Goal: Obtain resource: Obtain resource

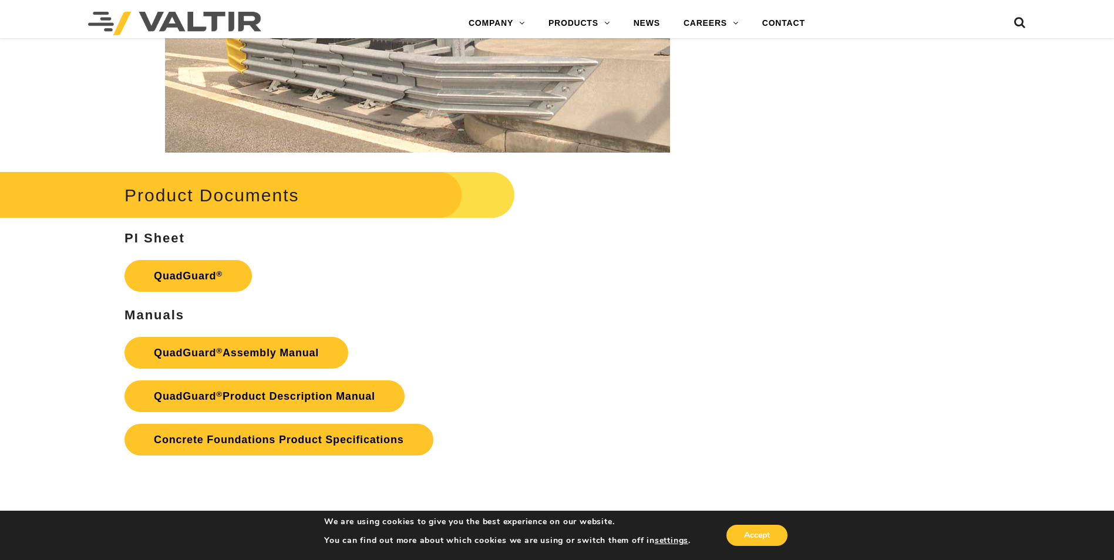
scroll to position [2348, 0]
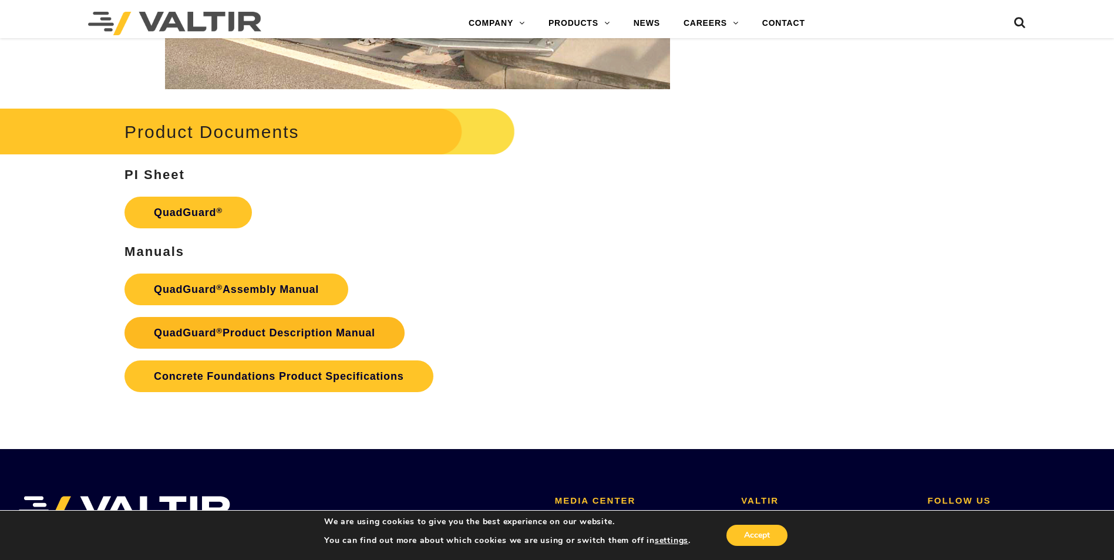
click at [278, 327] on link "QuadGuard ® Product Description Manual" at bounding box center [264, 333] width 280 height 32
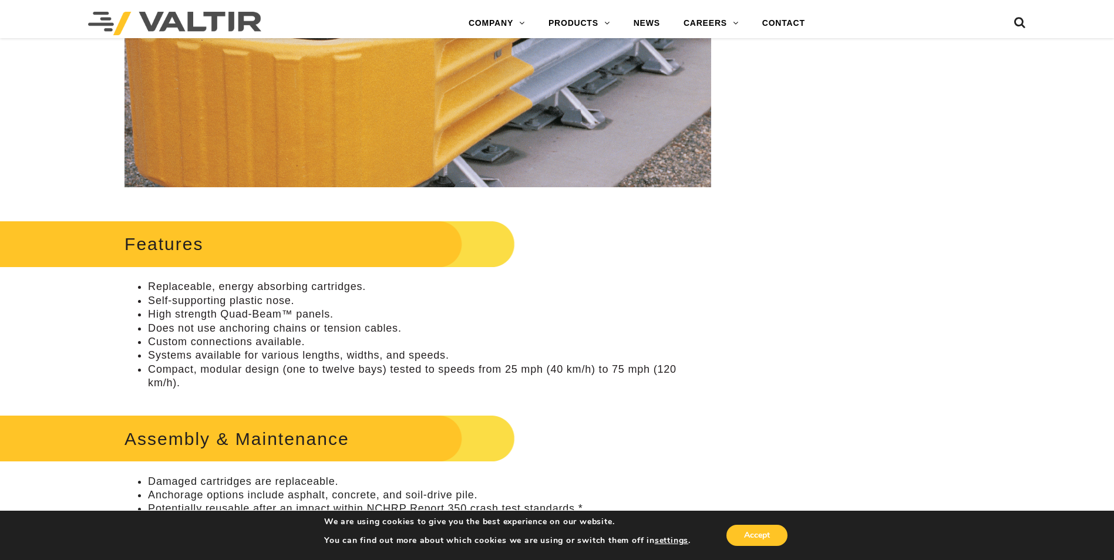
scroll to position [411, 0]
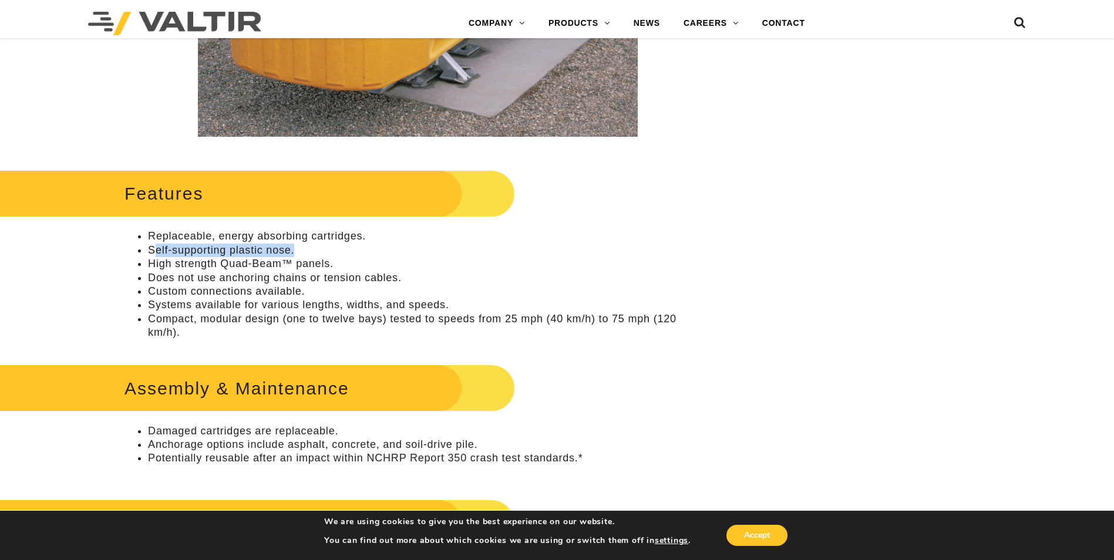
drag, startPoint x: 295, startPoint y: 248, endPoint x: 157, endPoint y: 249, distance: 138.0
click at [156, 249] on li "Self-supporting plastic nose." at bounding box center [429, 251] width 563 height 14
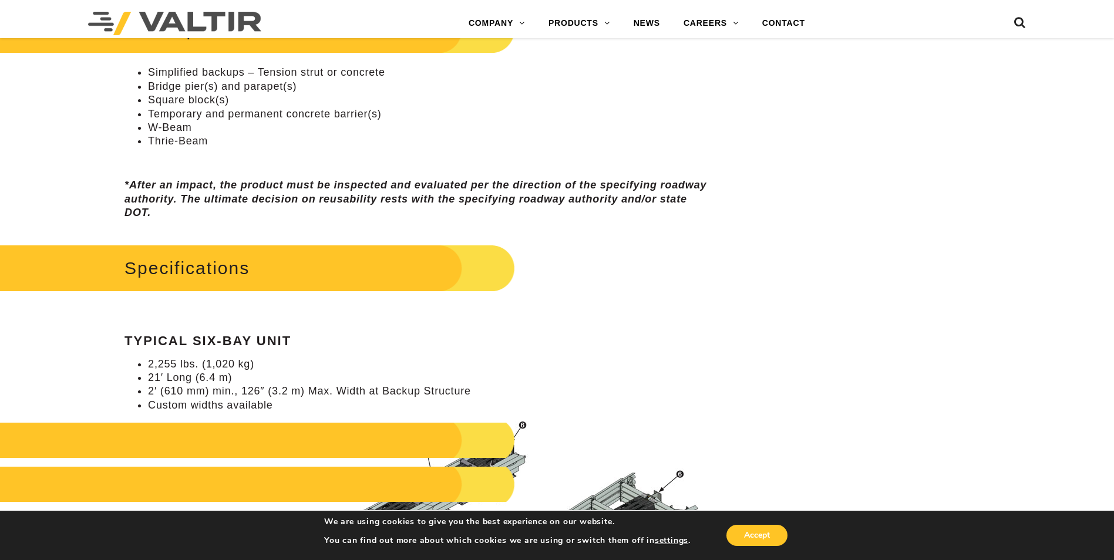
scroll to position [1057, 0]
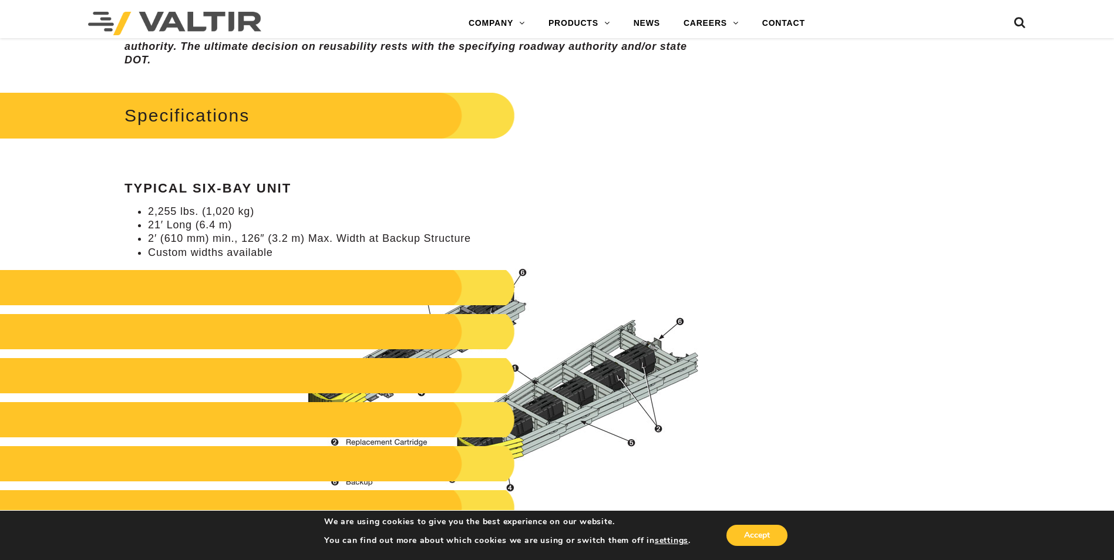
click at [738, 241] on div "**********" at bounding box center [418, 385] width 650 height 2651
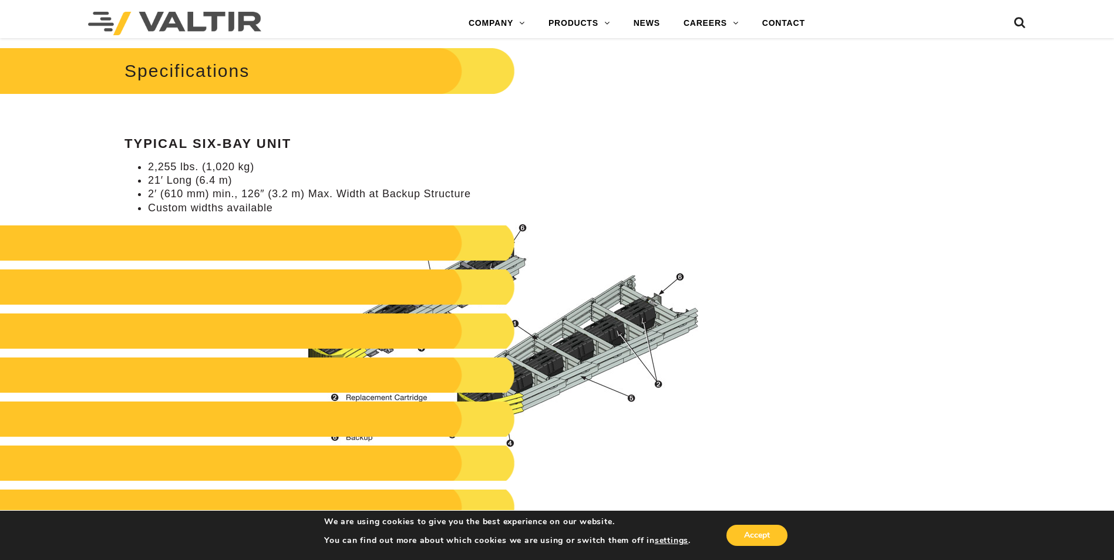
scroll to position [1350, 0]
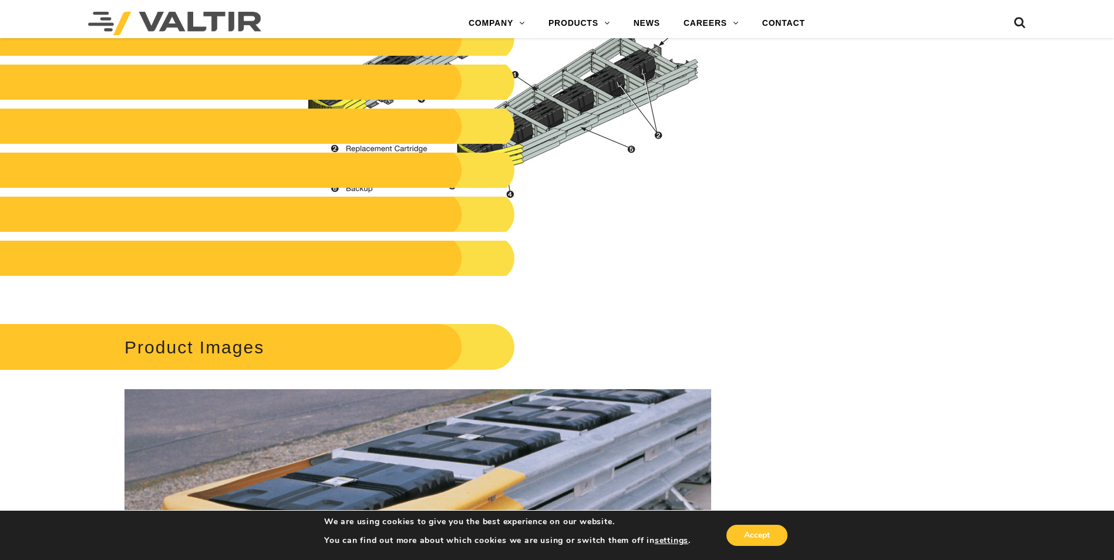
click at [389, 193] on img at bounding box center [500, 87] width 422 height 224
click at [368, 130] on h2 at bounding box center [236, 126] width 557 height 35
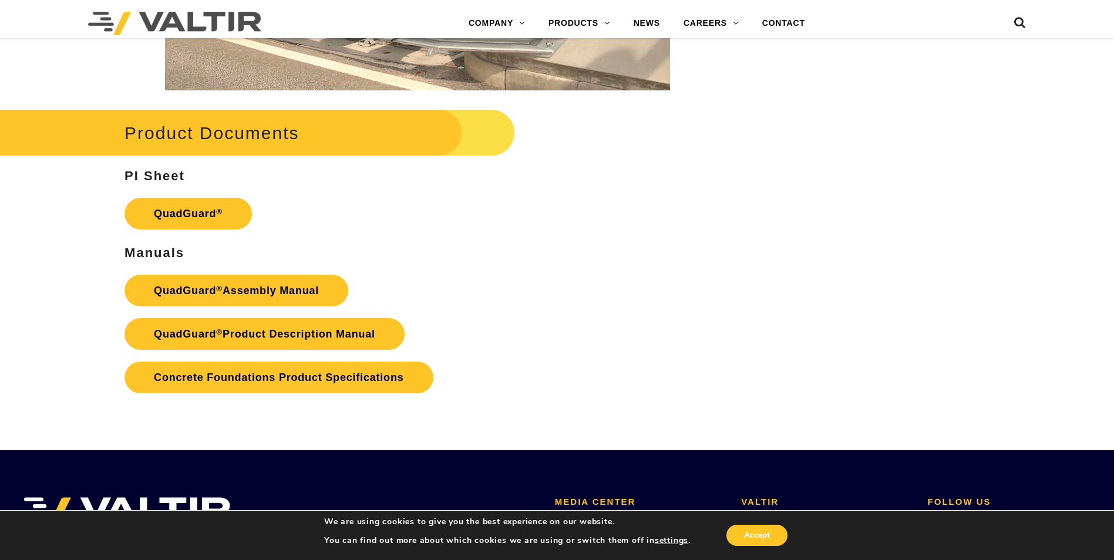
scroll to position [2348, 0]
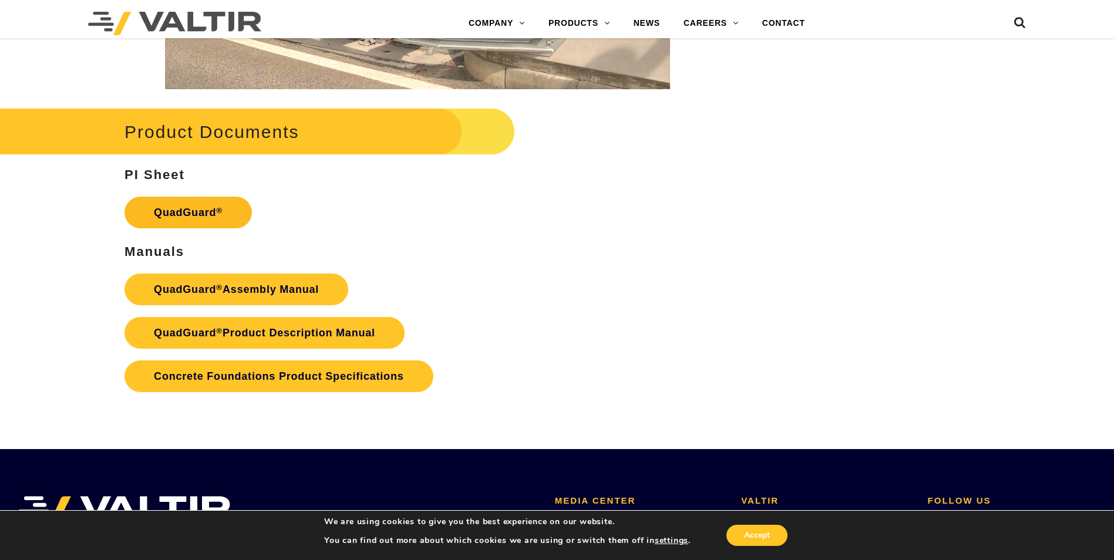
click at [198, 221] on link "QuadGuard ®" at bounding box center [187, 213] width 127 height 32
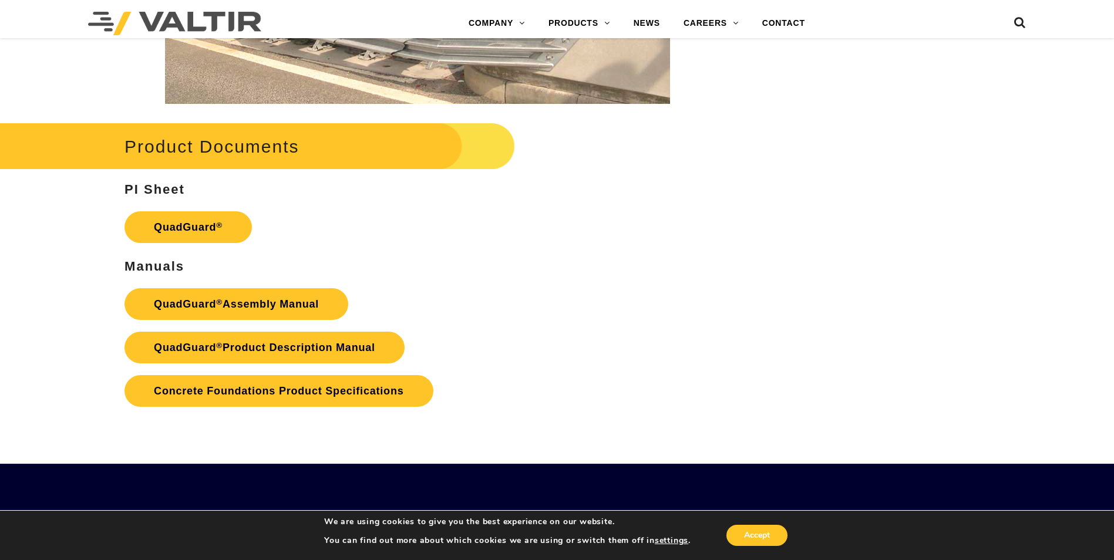
scroll to position [2355, 0]
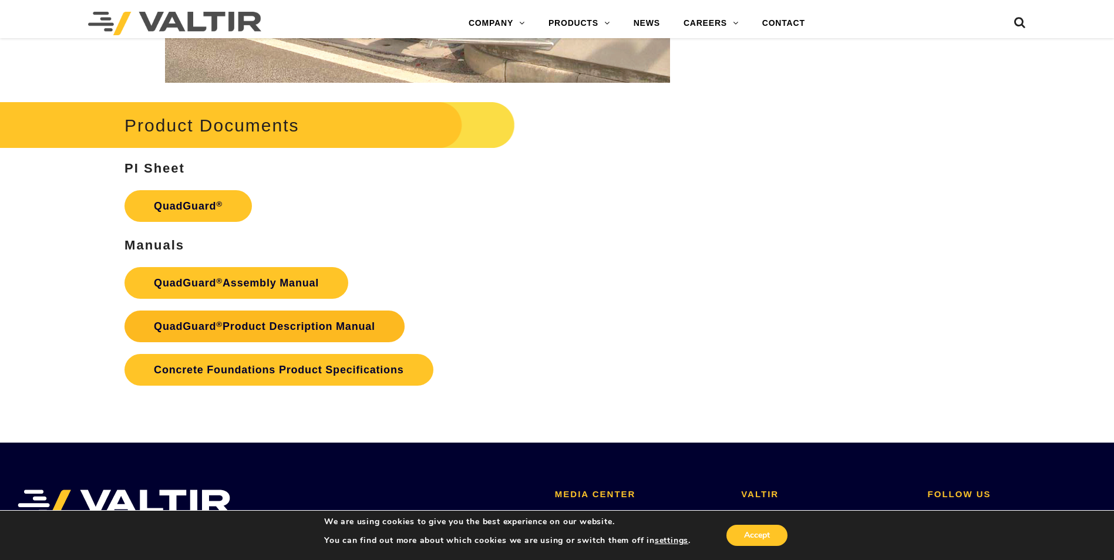
click at [291, 325] on link "QuadGuard ® Product Description Manual" at bounding box center [264, 327] width 280 height 32
